Goal: Communication & Community: Answer question/provide support

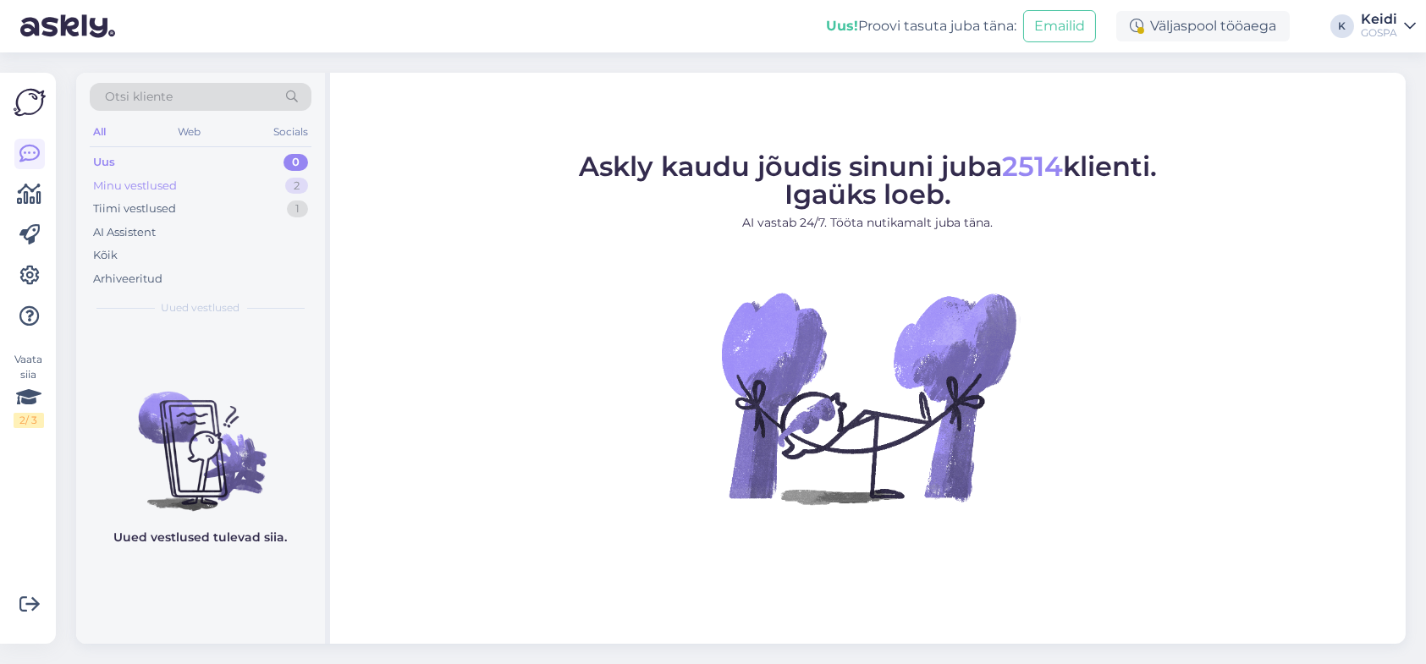
click at [278, 182] on div "Minu vestlused 2" at bounding box center [201, 186] width 222 height 24
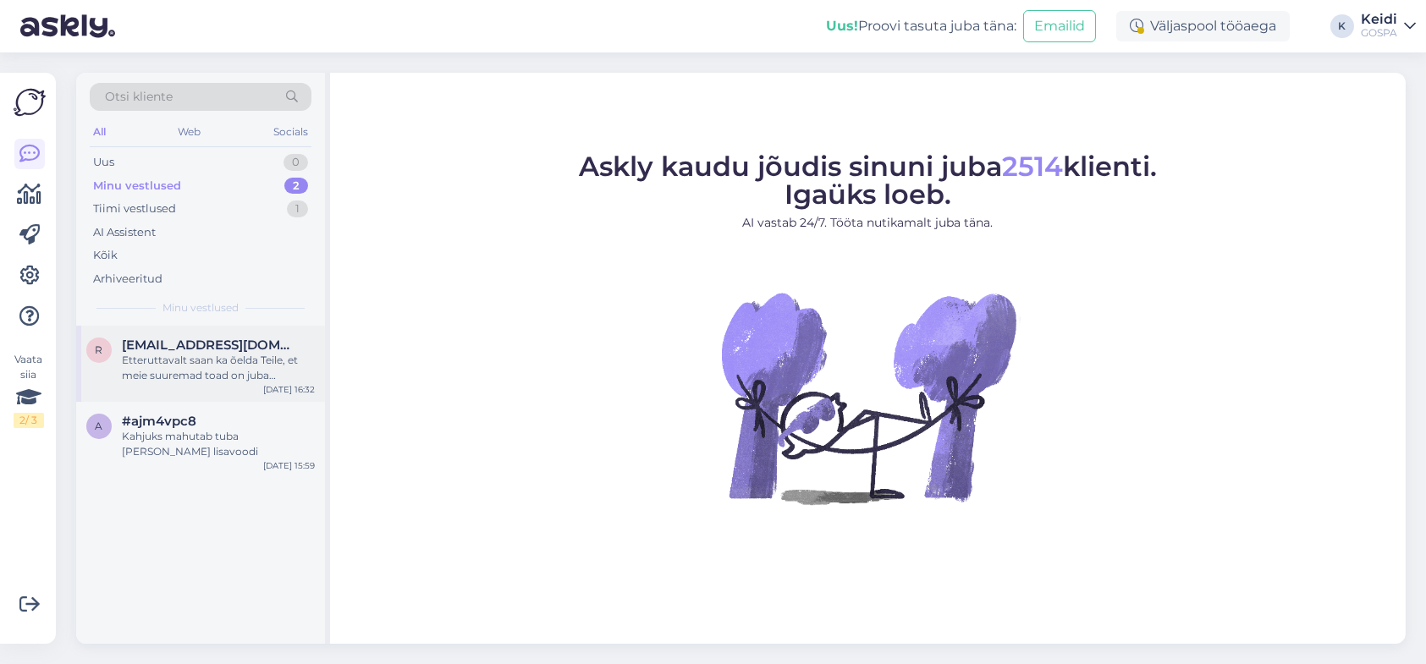
click at [232, 334] on div "r [EMAIL_ADDRESS][DOMAIN_NAME] Etteruttavalt saan ka õelda Teile, et meie suure…" at bounding box center [200, 364] width 249 height 76
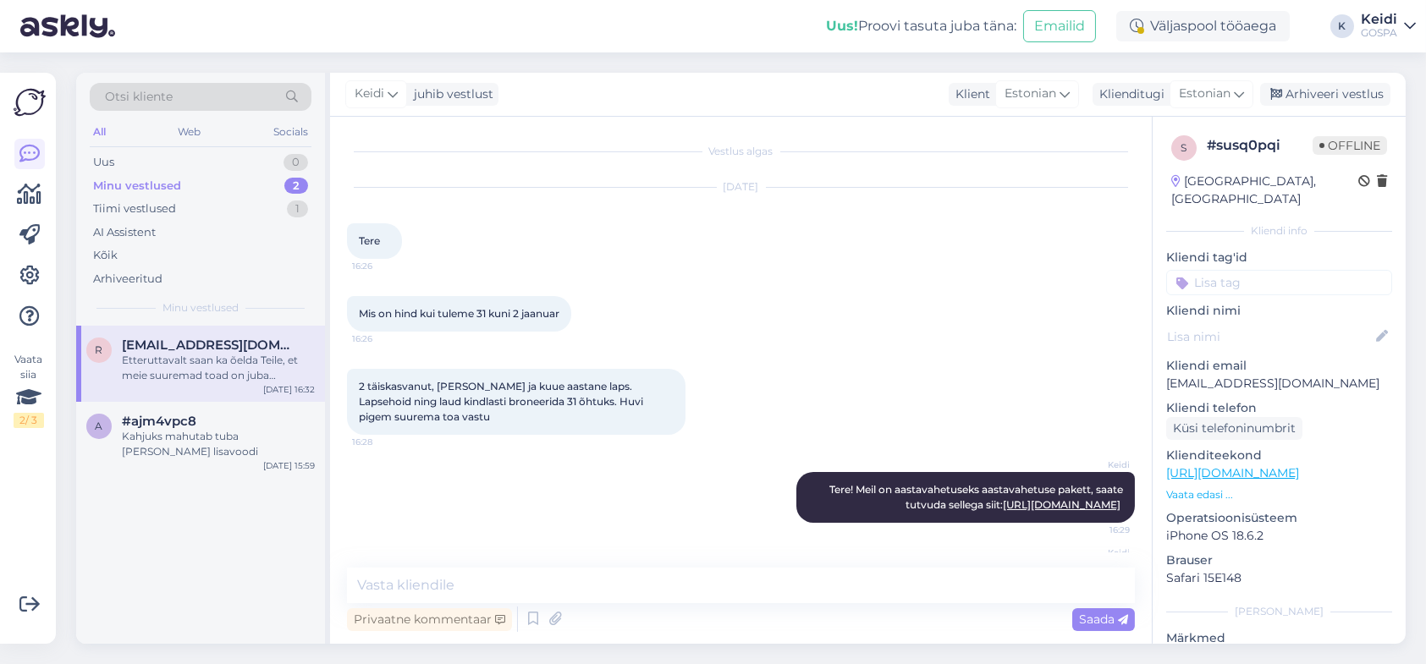
scroll to position [196, 0]
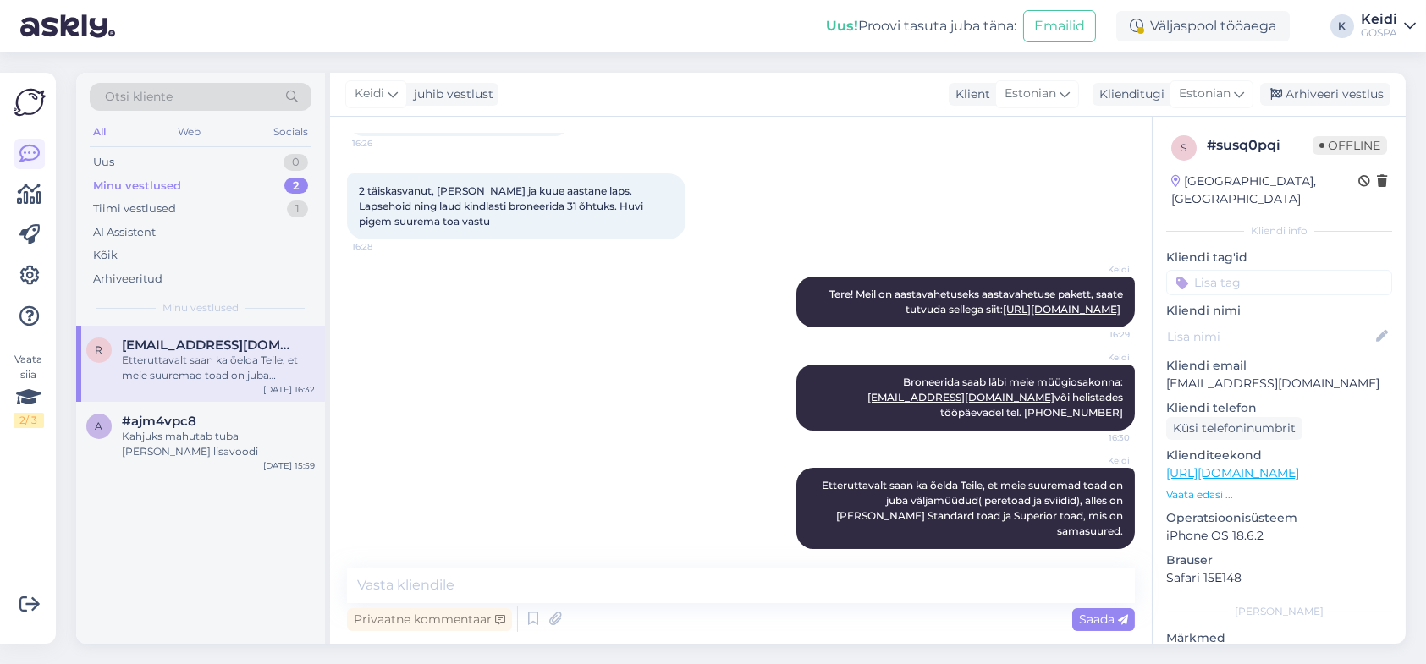
click at [228, 358] on div "Etteruttavalt saan ka õelda Teile, et meie suuremad toad on juba väljamüüdud( p…" at bounding box center [218, 368] width 193 height 30
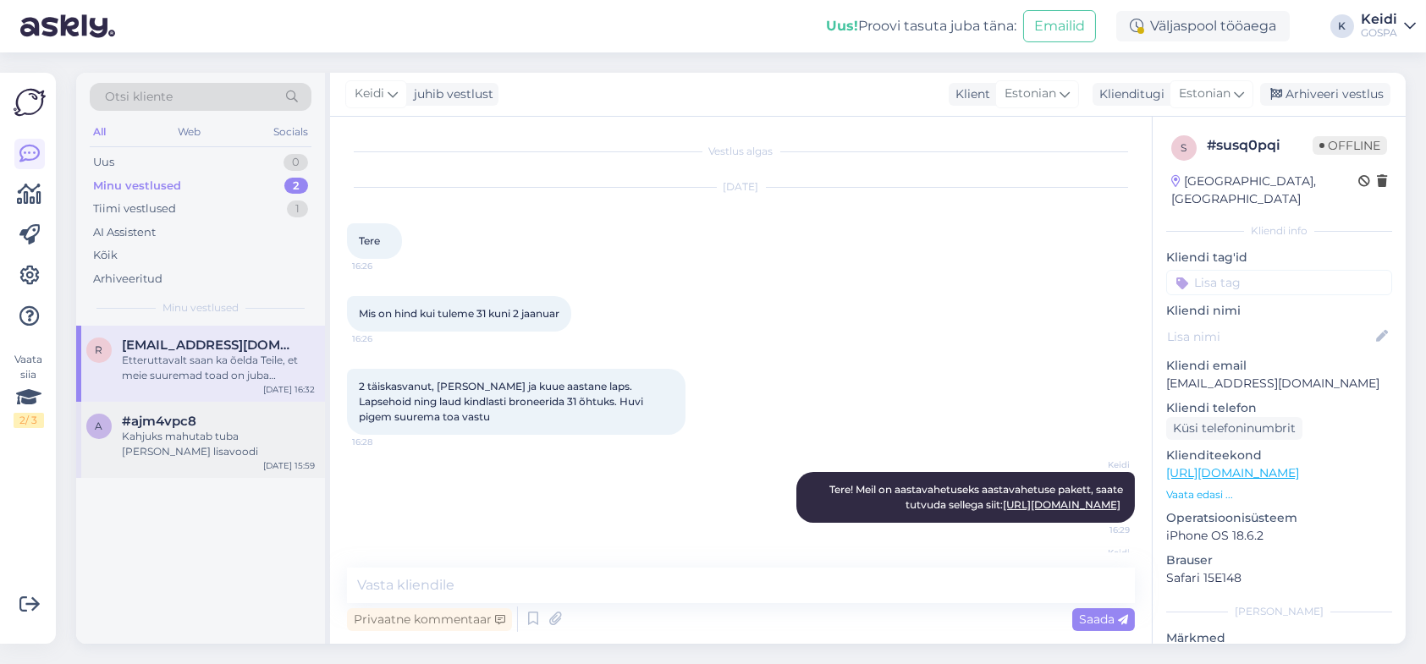
click at [174, 434] on div "Kahjuks mahutab tuba [PERSON_NAME] lisavoodi" at bounding box center [218, 444] width 193 height 30
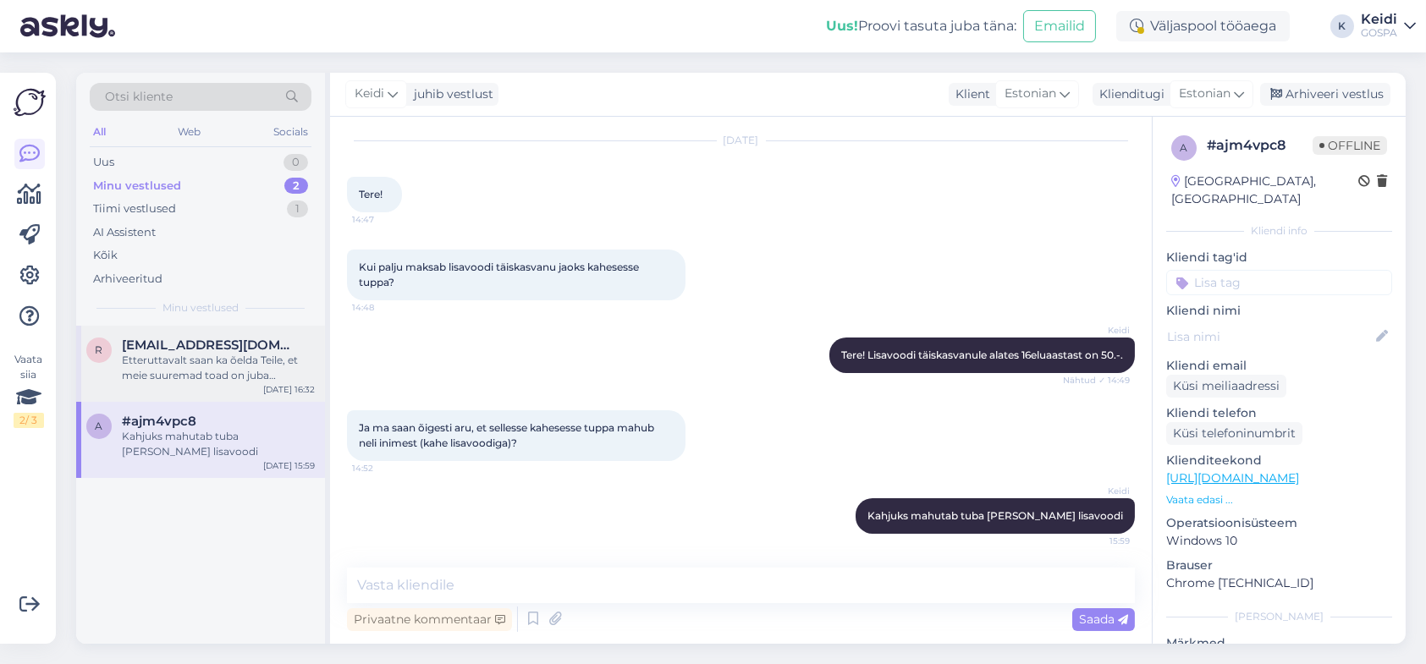
click at [207, 373] on div "Etteruttavalt saan ka õelda Teile, et meie suuremad toad on juba väljamüüdud( p…" at bounding box center [218, 368] width 193 height 30
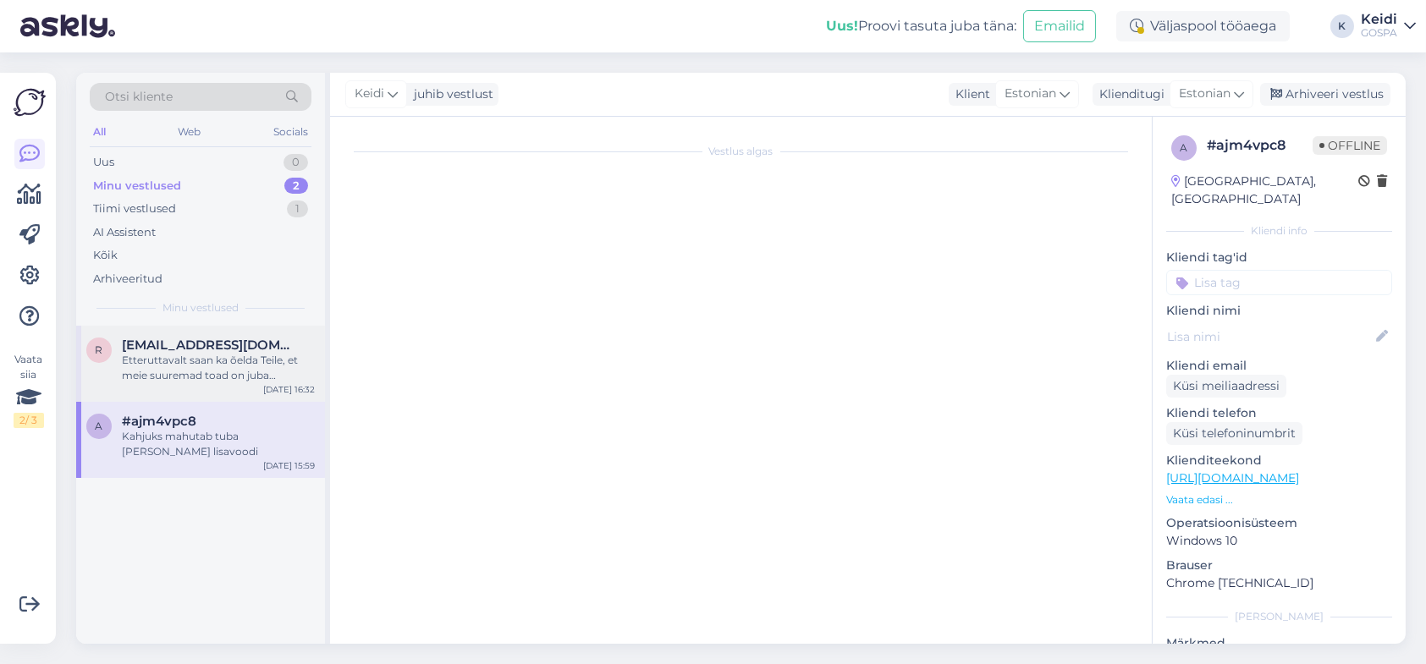
scroll to position [196, 0]
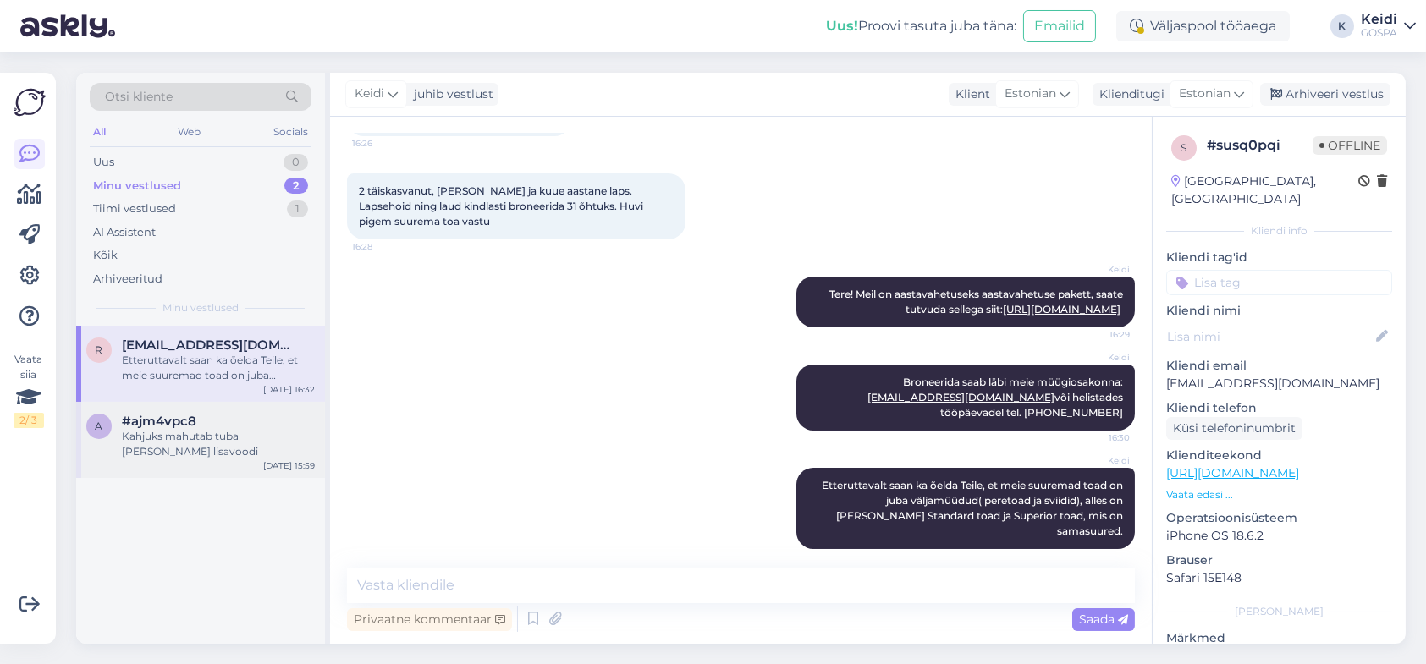
click at [193, 438] on div "Kahjuks mahutab tuba [PERSON_NAME] lisavoodi" at bounding box center [218, 444] width 193 height 30
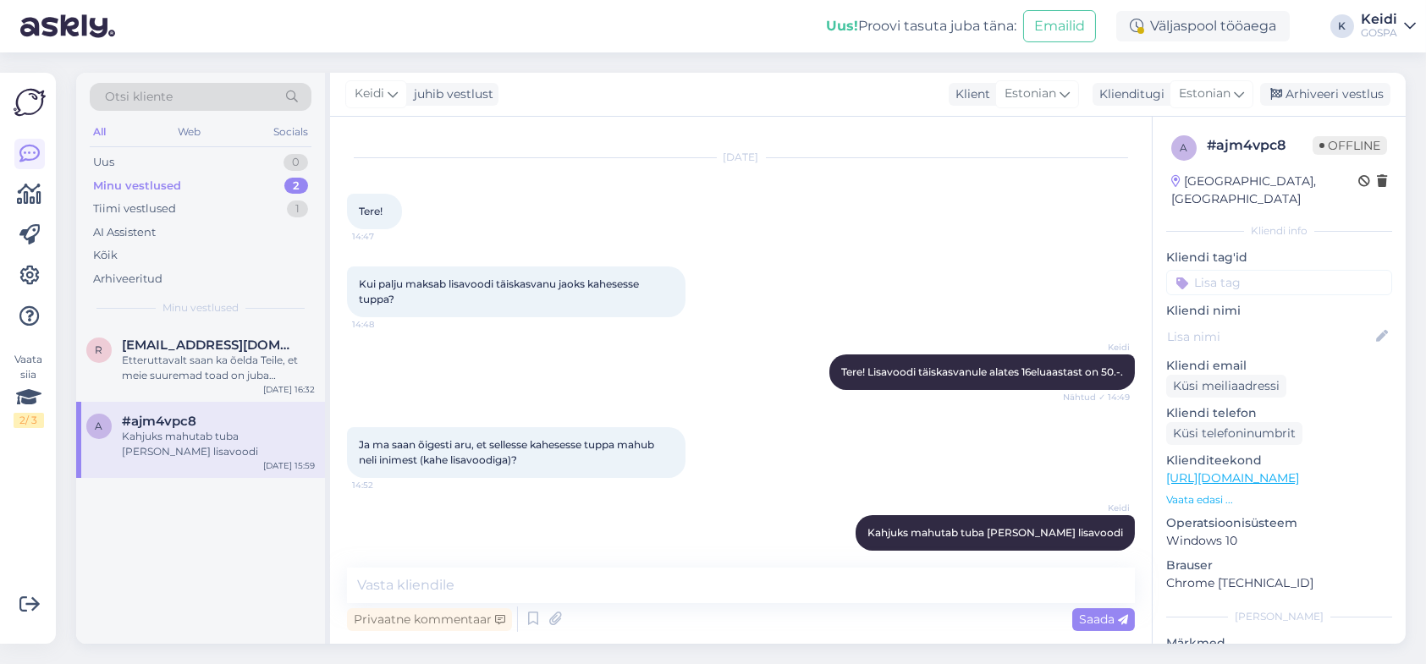
scroll to position [46, 0]
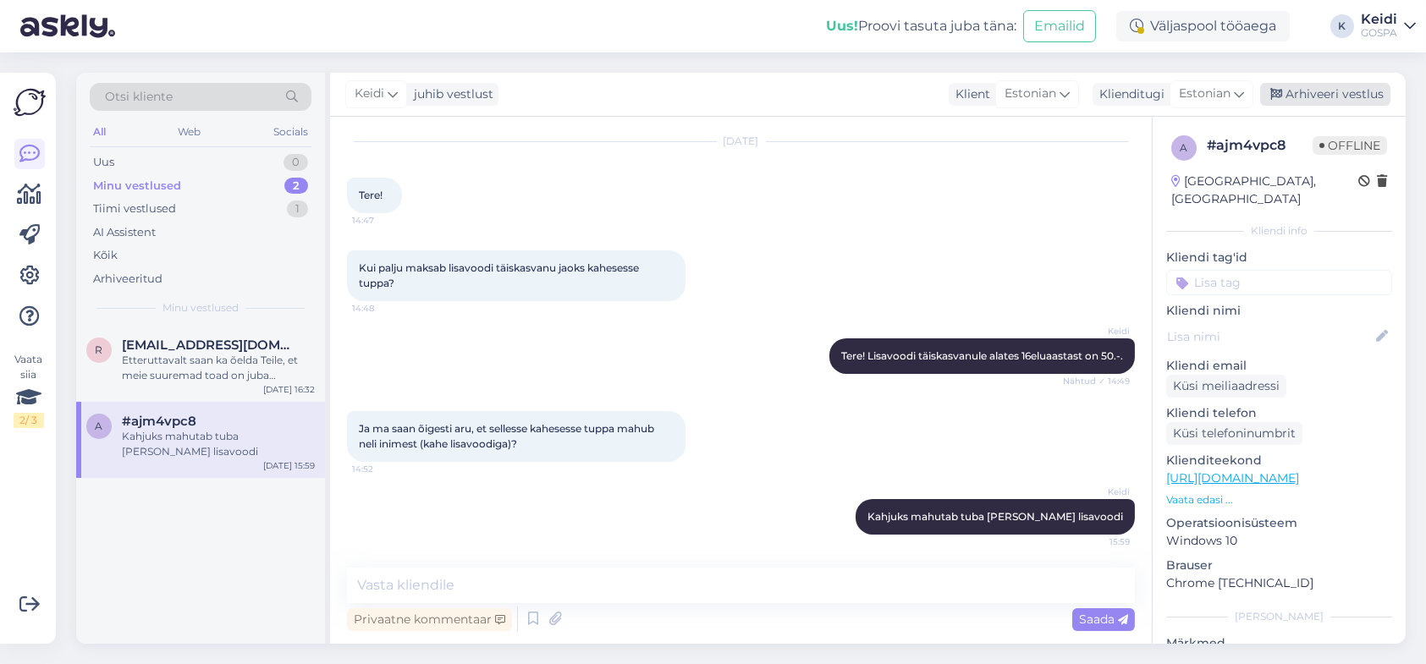
click at [1342, 91] on div "Arhiveeri vestlus" at bounding box center [1325, 94] width 130 height 23
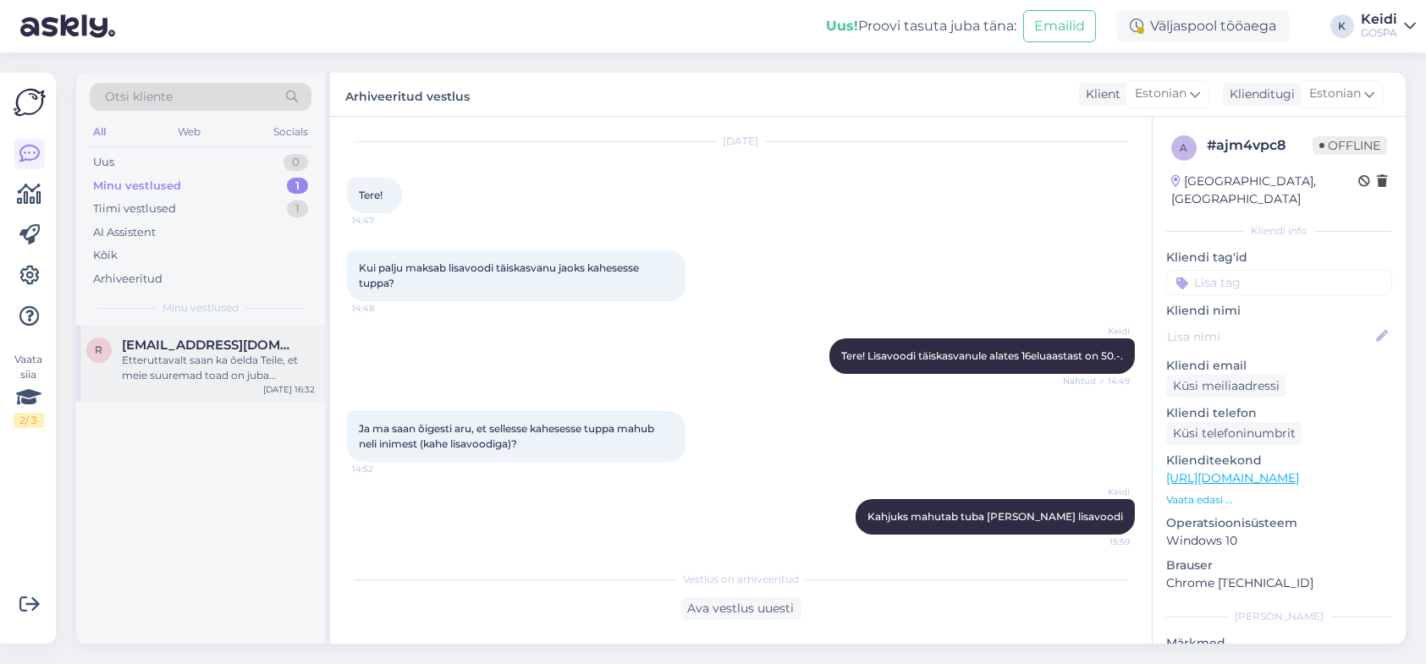
click at [196, 363] on div "Etteruttavalt saan ka õelda Teile, et meie suuremad toad on juba väljamüüdud( p…" at bounding box center [218, 368] width 193 height 30
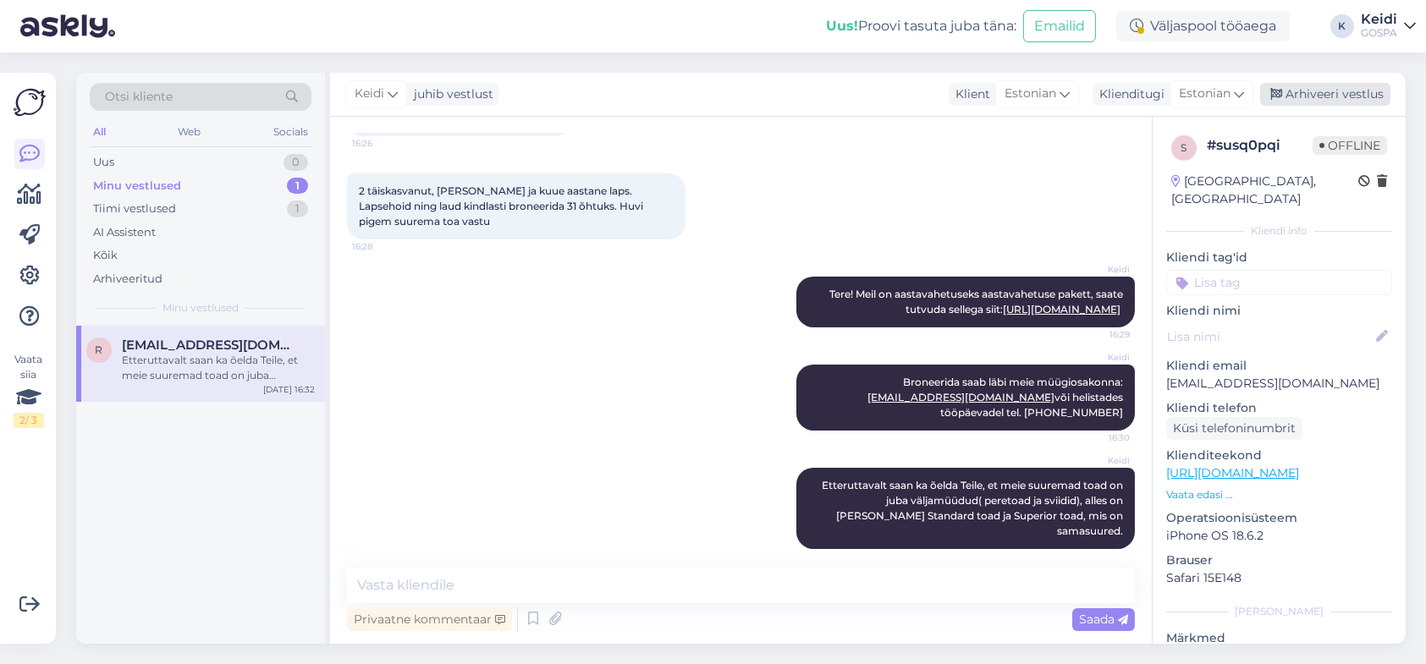
click at [1335, 100] on div "Arhiveeri vestlus" at bounding box center [1325, 94] width 130 height 23
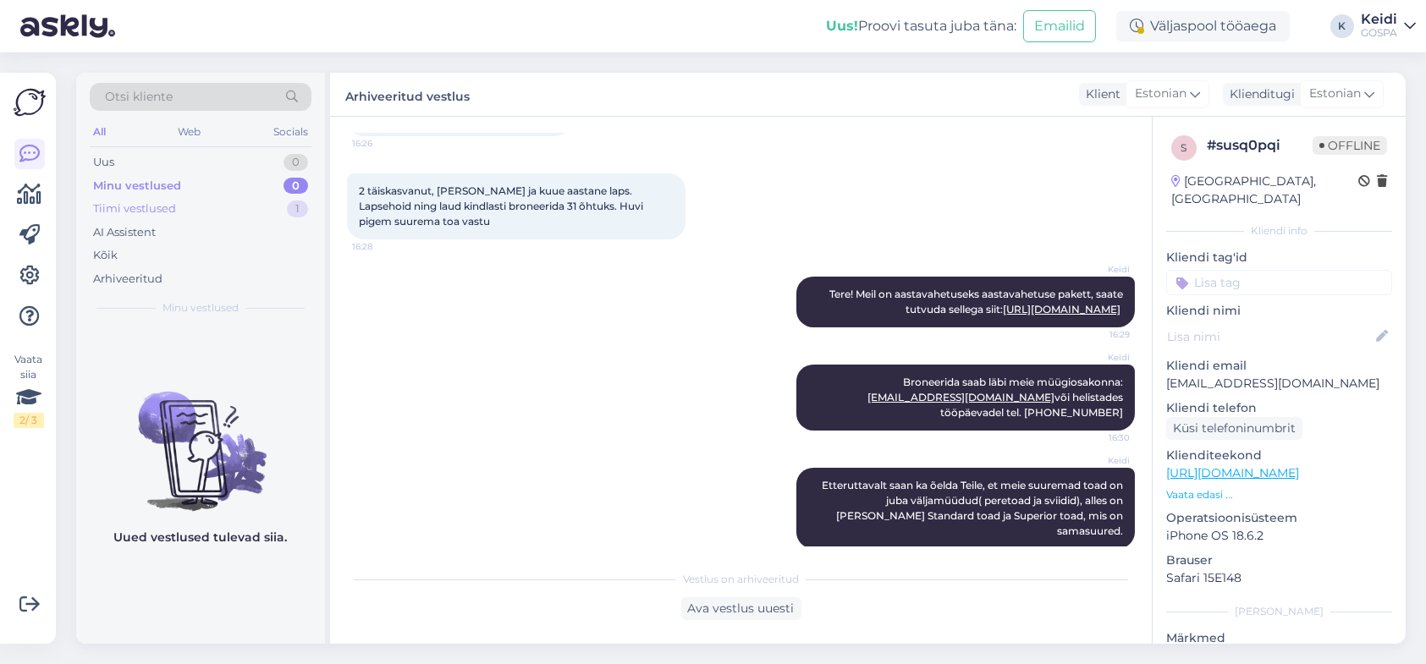
click at [183, 210] on div "Tiimi vestlused 1" at bounding box center [201, 209] width 222 height 24
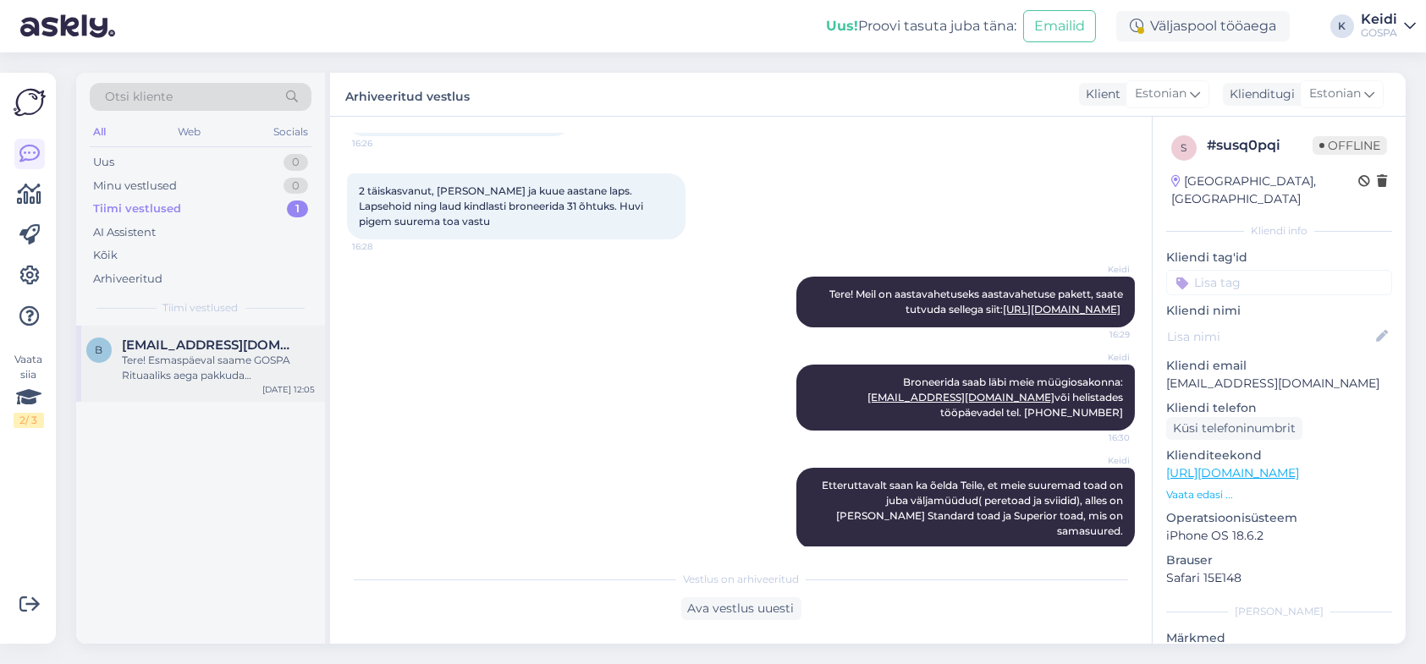
click at [161, 372] on div "Tere! Esmaspäeval saame GOSPA Rituaaliks aega pakkuda [PERSON_NAME] 13.00. Kas …" at bounding box center [218, 368] width 193 height 30
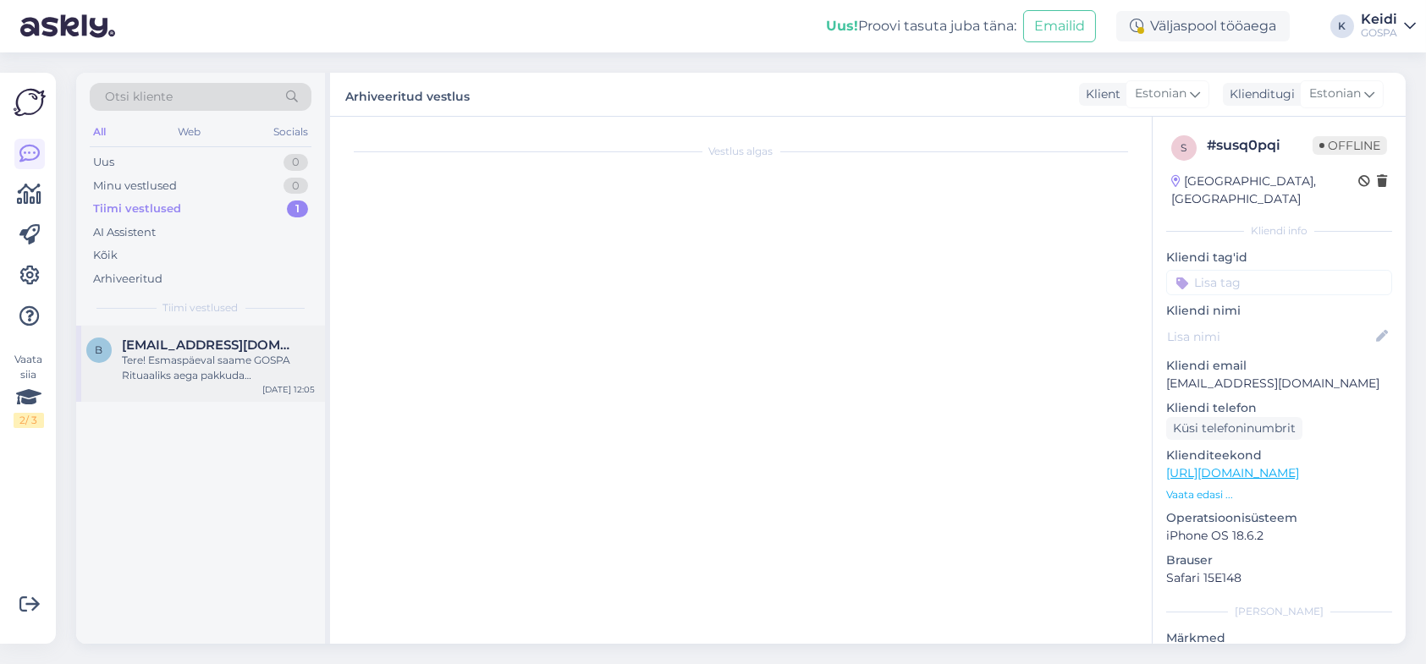
scroll to position [429, 0]
